Goal: Find contact information: Find contact information

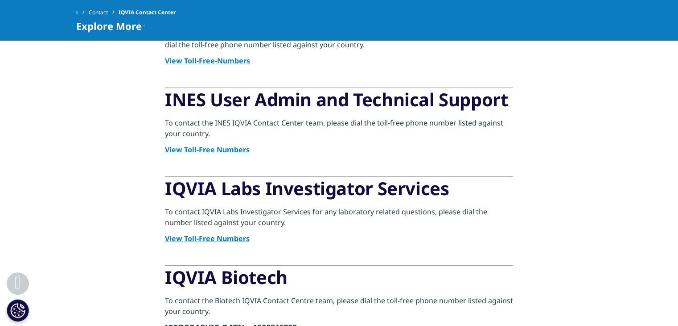
scroll to position [198, 0]
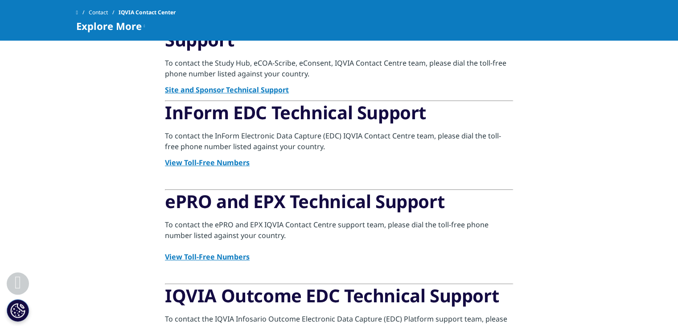
click at [232, 93] on link "Site and Sponsor Technical Support" at bounding box center [227, 90] width 124 height 10
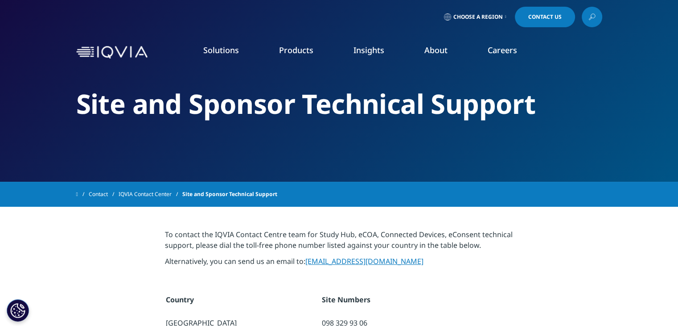
click at [156, 191] on link "IQVIA Contact Center" at bounding box center [151, 194] width 64 height 16
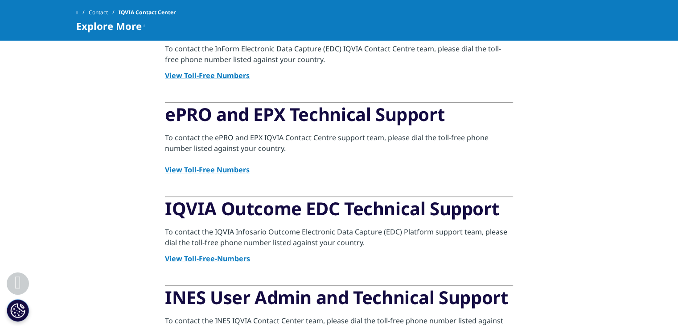
scroll to position [569, 0]
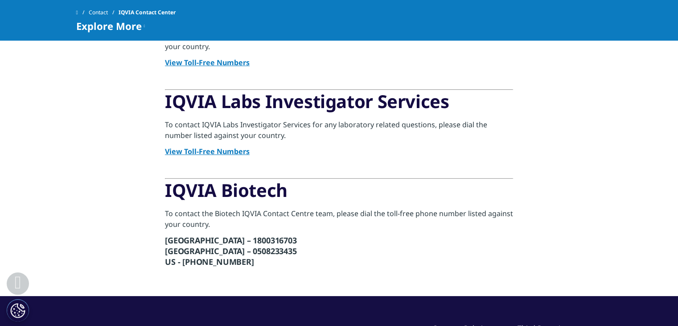
click at [221, 150] on link "View Toll-Free Numbers" at bounding box center [207, 151] width 85 height 10
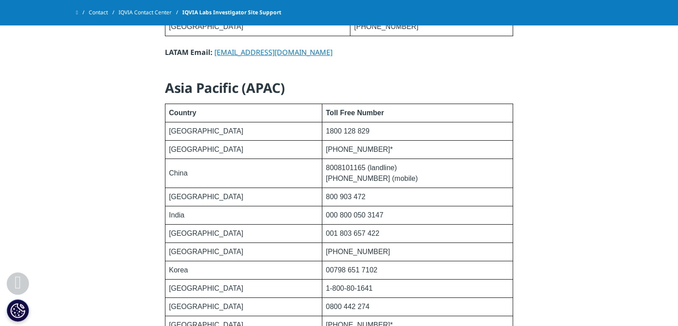
scroll to position [1704, 0]
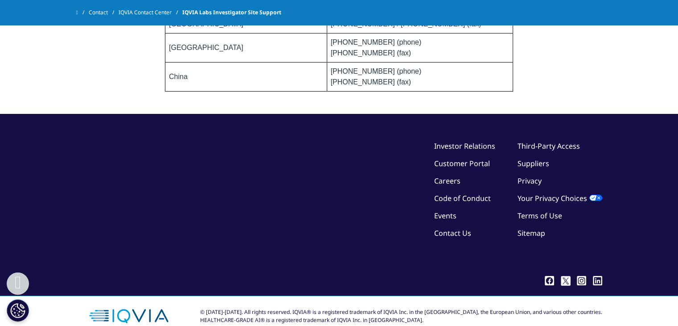
click at [102, 9] on link "Contact" at bounding box center [104, 12] width 30 height 16
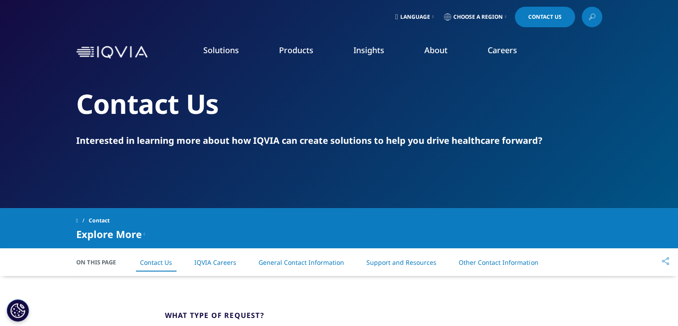
scroll to position [285, 0]
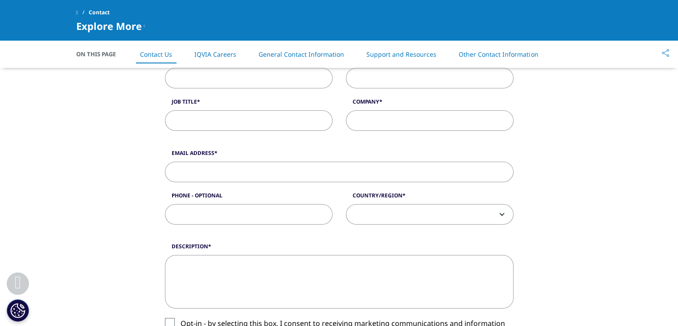
click at [281, 55] on link "General Contact Information" at bounding box center [302, 54] width 86 height 8
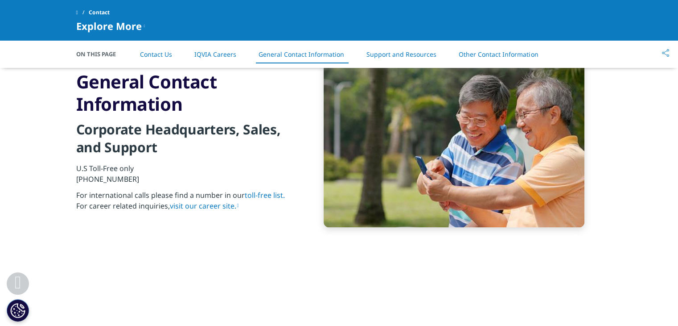
scroll to position [966, 0]
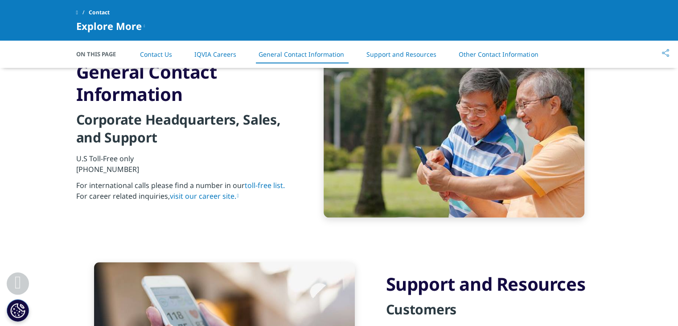
click at [435, 54] on link "Support and Resources" at bounding box center [402, 54] width 70 height 8
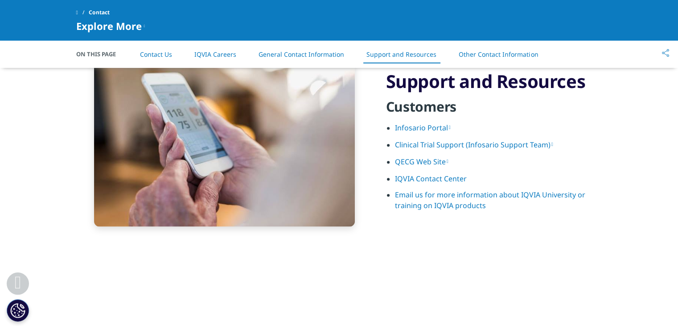
scroll to position [1177, 0]
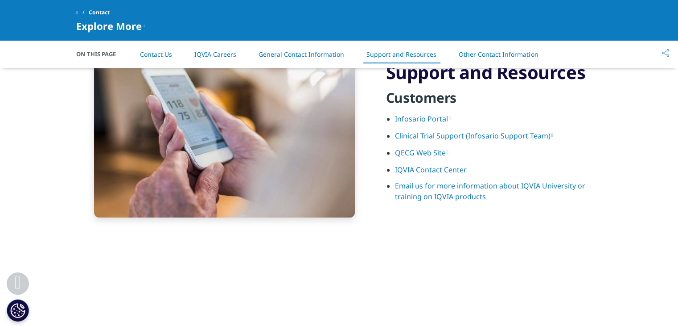
click at [469, 134] on link "Clinical Trial Support (Infosario Support Team)" at bounding box center [474, 136] width 158 height 10
click at [133, 21] on span "Explore More" at bounding box center [109, 26] width 66 height 11
